Goal: Navigation & Orientation: Find specific page/section

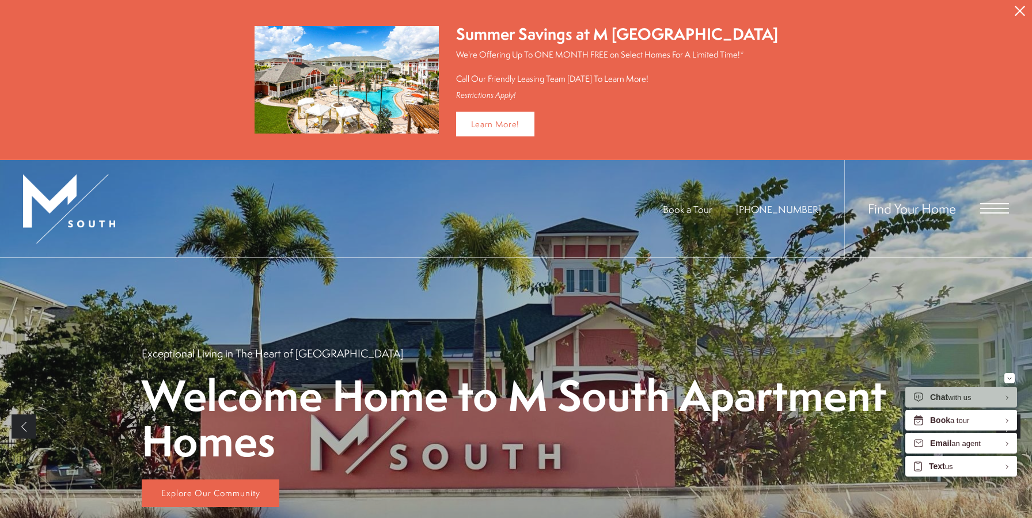
click at [1020, 10] on icon "Close Alert" at bounding box center [1020, 11] width 10 height 10
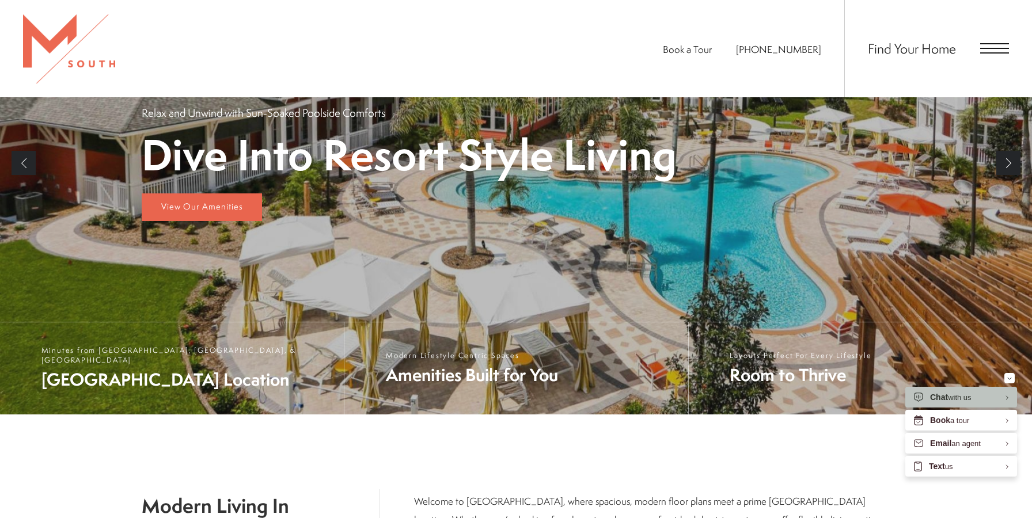
scroll to position [185, 0]
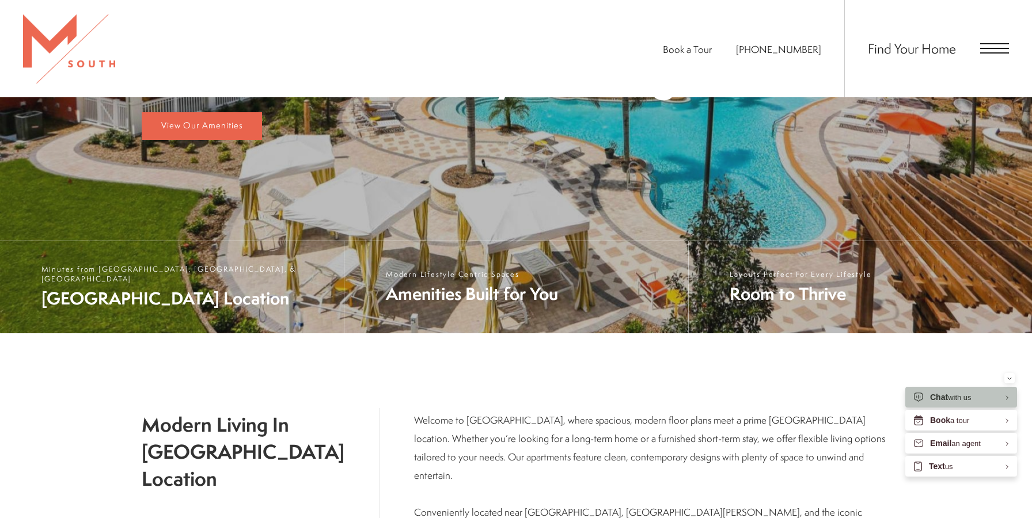
click at [995, 58] on div "Find Your Home" at bounding box center [926, 48] width 165 height 97
click at [995, 56] on div "Find Your Home" at bounding box center [926, 48] width 165 height 97
click at [992, 49] on span "Open Menu" at bounding box center [994, 48] width 29 height 10
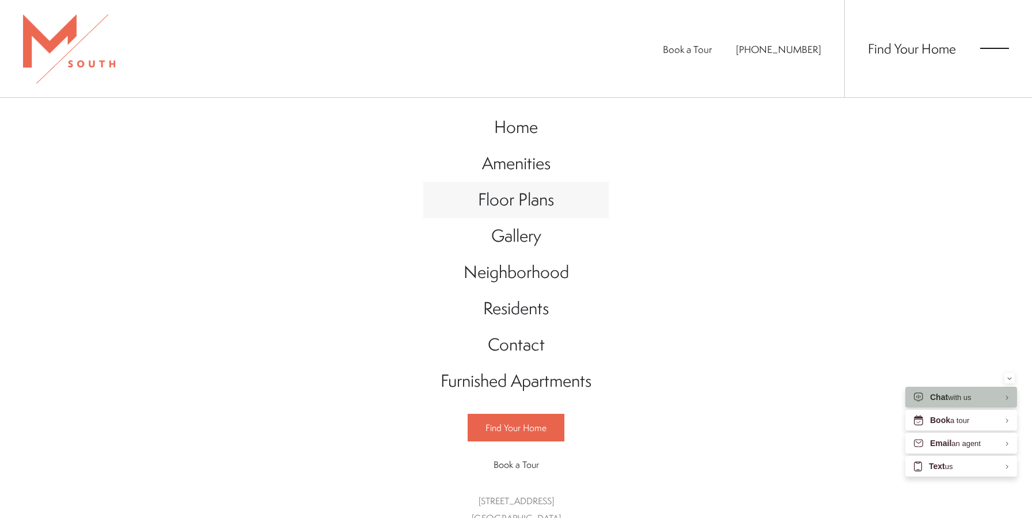
click at [493, 201] on span "Floor Plans" at bounding box center [516, 200] width 76 height 24
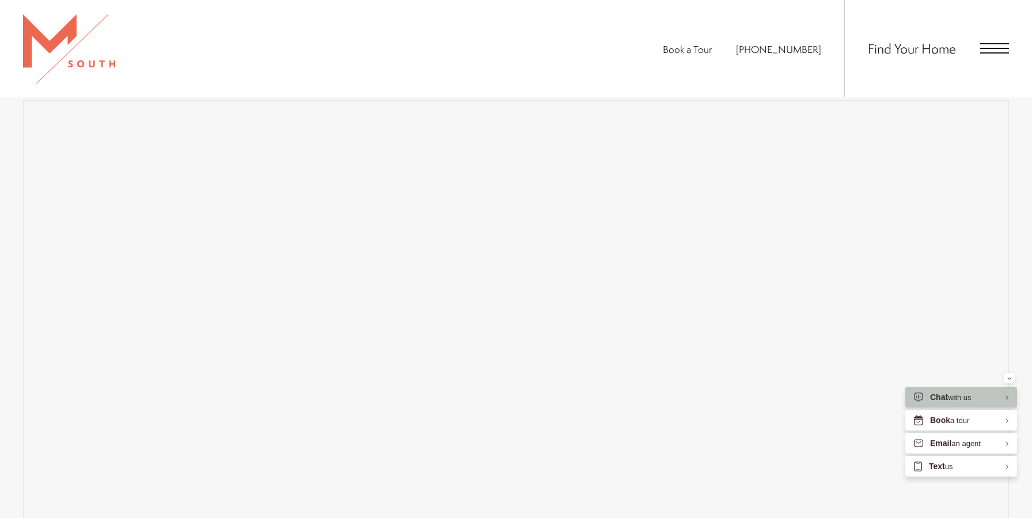
scroll to position [704, 0]
click at [229, 223] on span "Floor Plans" at bounding box center [235, 220] width 41 height 13
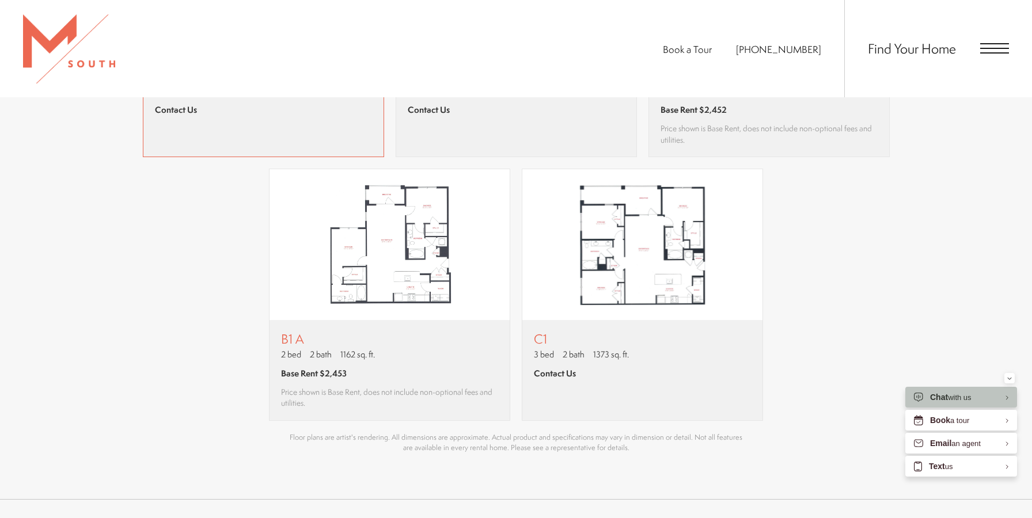
scroll to position [1041, 0]
